Goal: Information Seeking & Learning: Learn about a topic

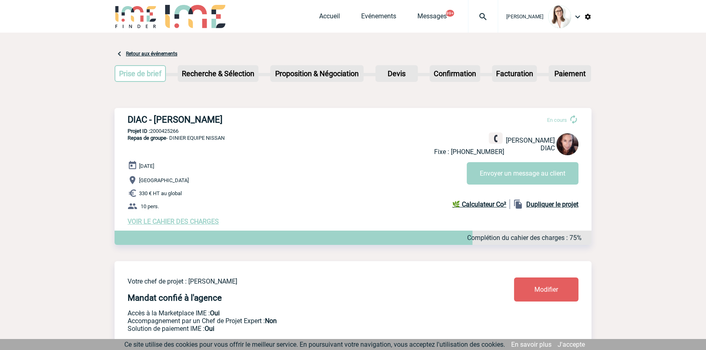
click at [471, 20] on img at bounding box center [482, 17] width 29 height 10
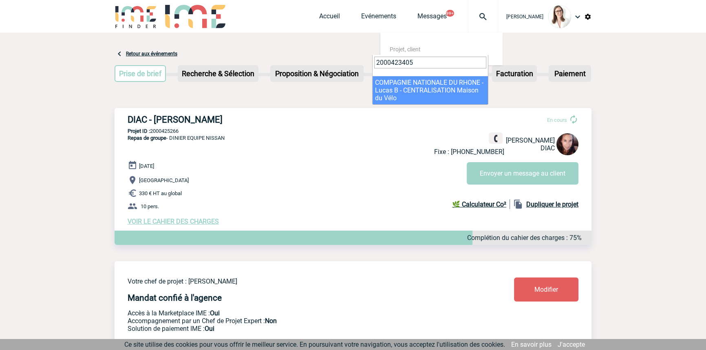
type input "2000423405"
select select "22906"
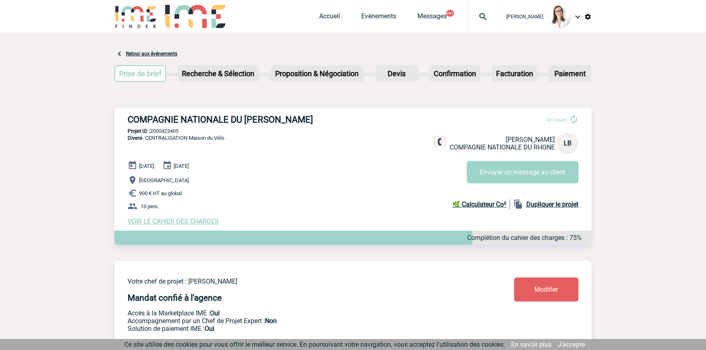
click at [474, 21] on div at bounding box center [483, 16] width 30 height 33
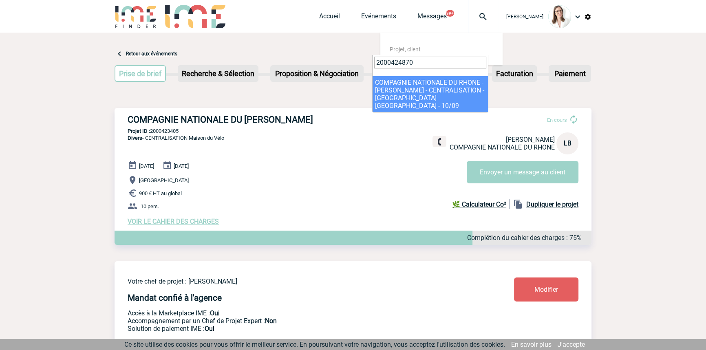
type input "2000424870"
select select "24371"
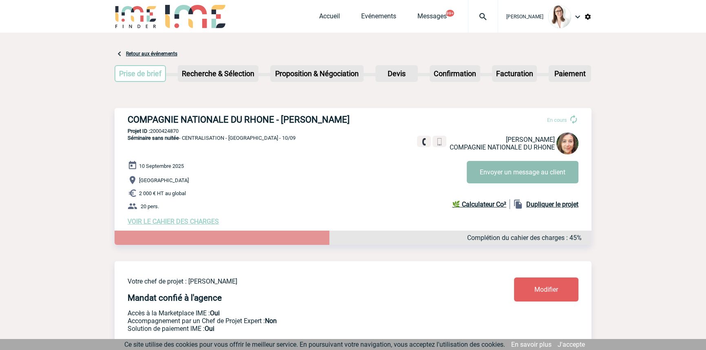
click at [485, 174] on button "Envoyer un message au client" at bounding box center [522, 172] width 112 height 22
click at [468, 12] on img at bounding box center [482, 17] width 29 height 10
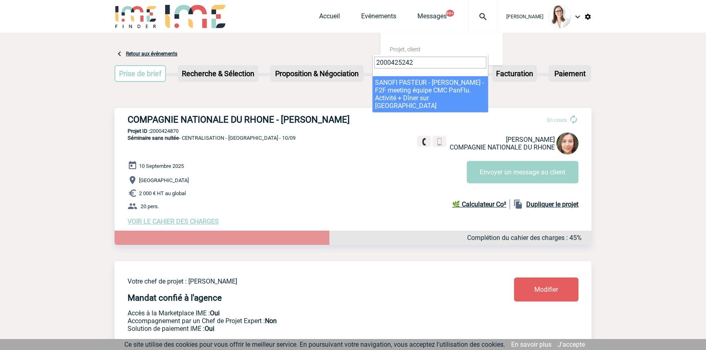
type input "2000425242"
select select "24743"
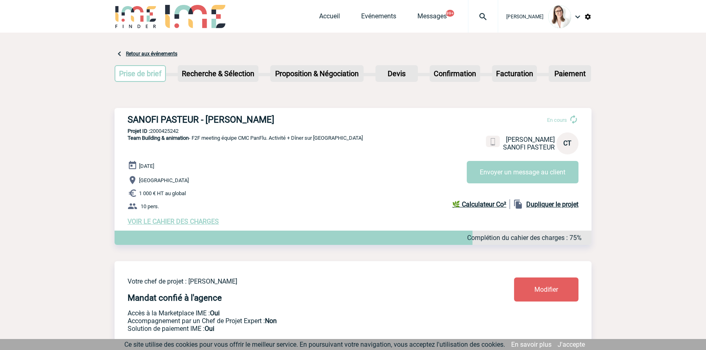
click at [193, 224] on span "VOIR LE CAHIER DES CHARGES" at bounding box center [173, 222] width 91 height 8
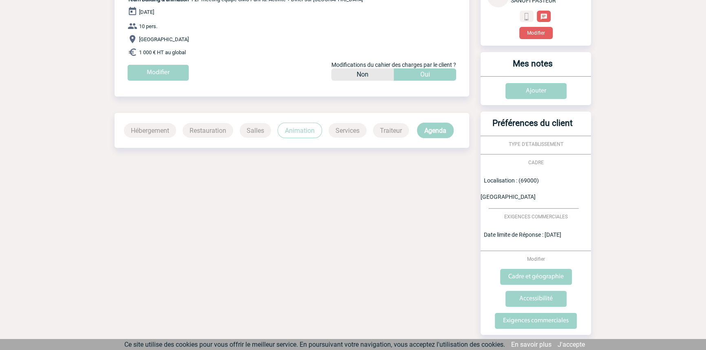
scroll to position [119, 0]
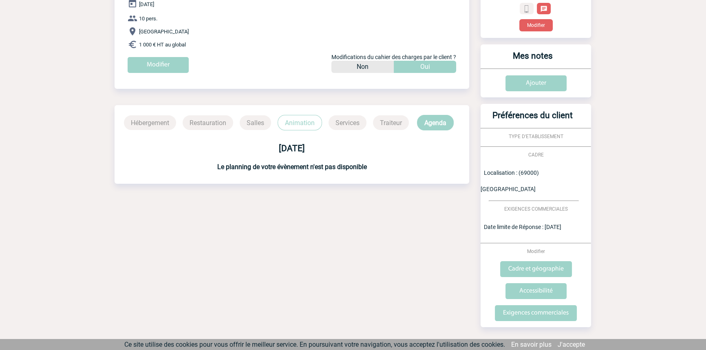
click at [296, 125] on p "Animation" at bounding box center [299, 122] width 44 height 15
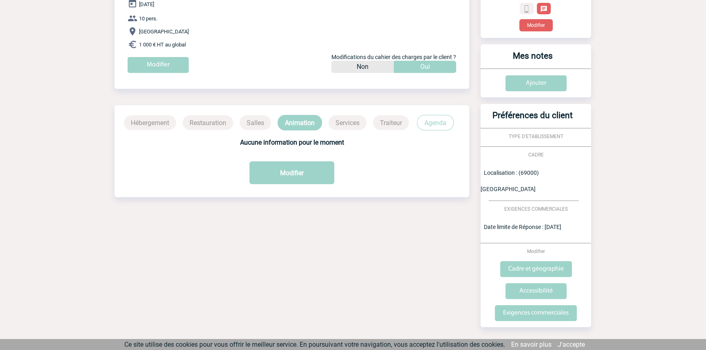
click at [435, 125] on p "Agenda" at bounding box center [435, 122] width 37 height 15
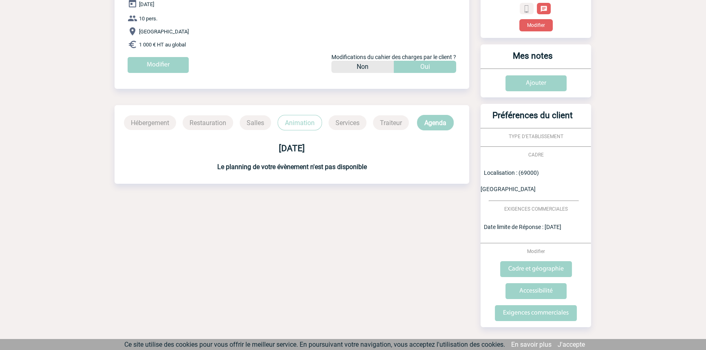
click at [301, 125] on p "Animation" at bounding box center [299, 122] width 44 height 15
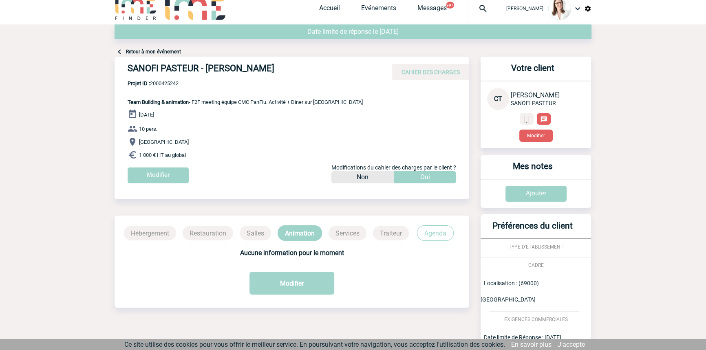
scroll to position [0, 0]
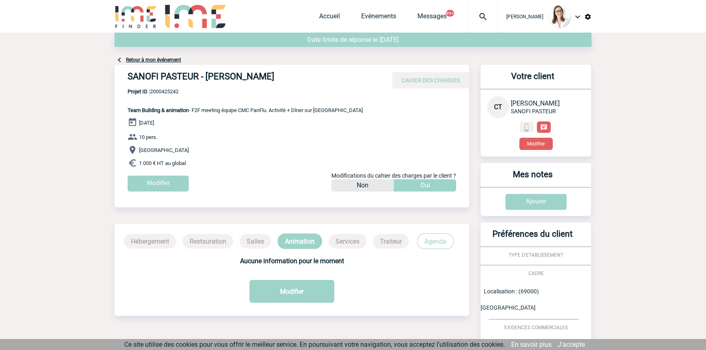
click at [161, 58] on link "Retour à mon événement" at bounding box center [153, 60] width 55 height 6
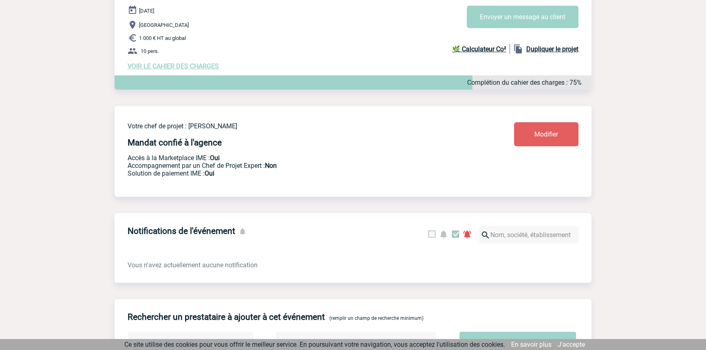
scroll to position [77, 0]
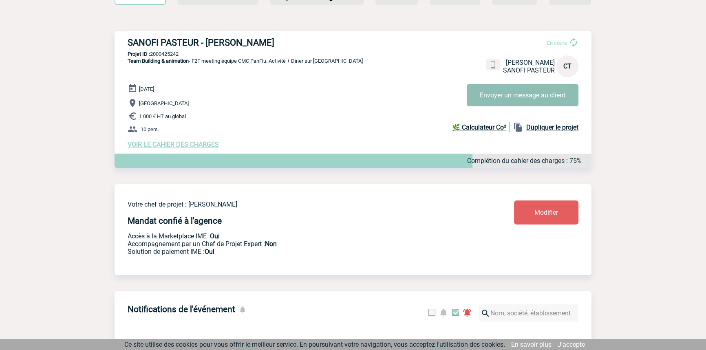
click at [484, 106] on button "Envoyer un message au client" at bounding box center [522, 95] width 112 height 22
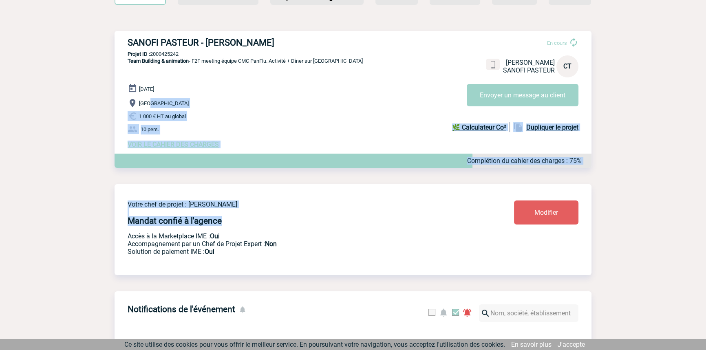
drag, startPoint x: 183, startPoint y: 126, endPoint x: 229, endPoint y: 182, distance: 71.8
click at [227, 116] on p "1 000 € HT au global" at bounding box center [360, 116] width 464 height 10
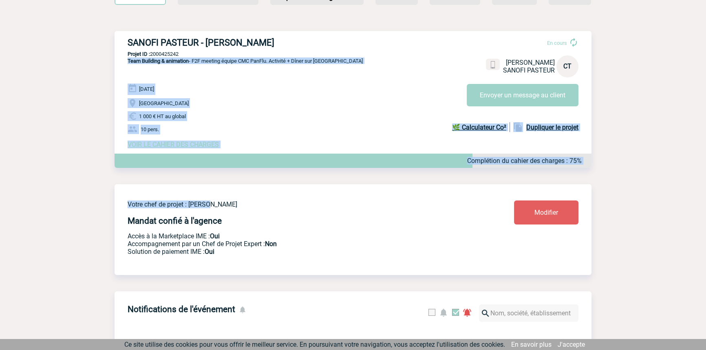
drag, startPoint x: 172, startPoint y: 58, endPoint x: 218, endPoint y: 184, distance: 133.7
click at [218, 121] on p "1 000 € HT au global" at bounding box center [360, 116] width 464 height 10
drag, startPoint x: 205, startPoint y: 208, endPoint x: 198, endPoint y: 139, distance: 69.2
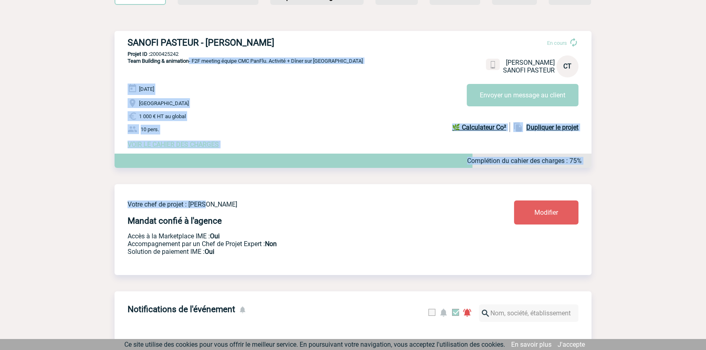
click at [196, 102] on p "Lyon" at bounding box center [360, 103] width 464 height 10
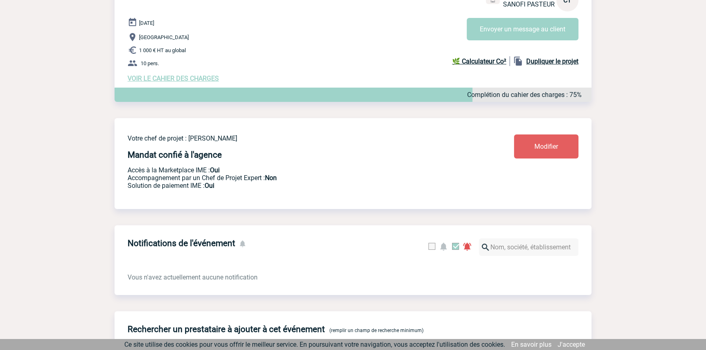
scroll to position [0, 0]
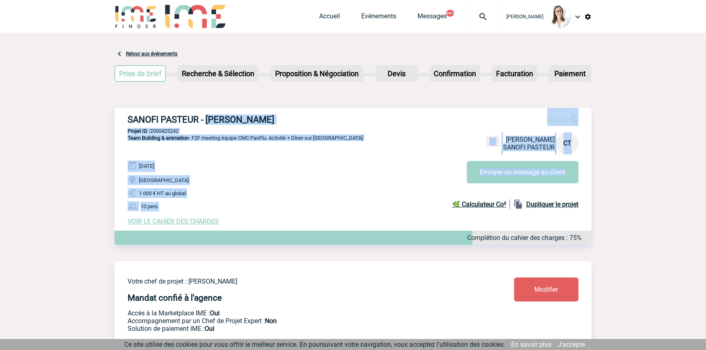
drag, startPoint x: 207, startPoint y: 140, endPoint x: 224, endPoint y: 201, distance: 63.0
click at [222, 208] on div "SANOFI PASTEUR - Christelle THIEBAUT En cours Christelle THIEBAUT SANOFI PASTEU…" at bounding box center [352, 170] width 477 height 124
click at [227, 176] on div "09 Septembre 2025 Lyon 1 000 € HT au global 10 pers. VOIR LE CAHIER DES CHARGES…" at bounding box center [360, 193] width 464 height 65
